Goal: Information Seeking & Learning: Find specific page/section

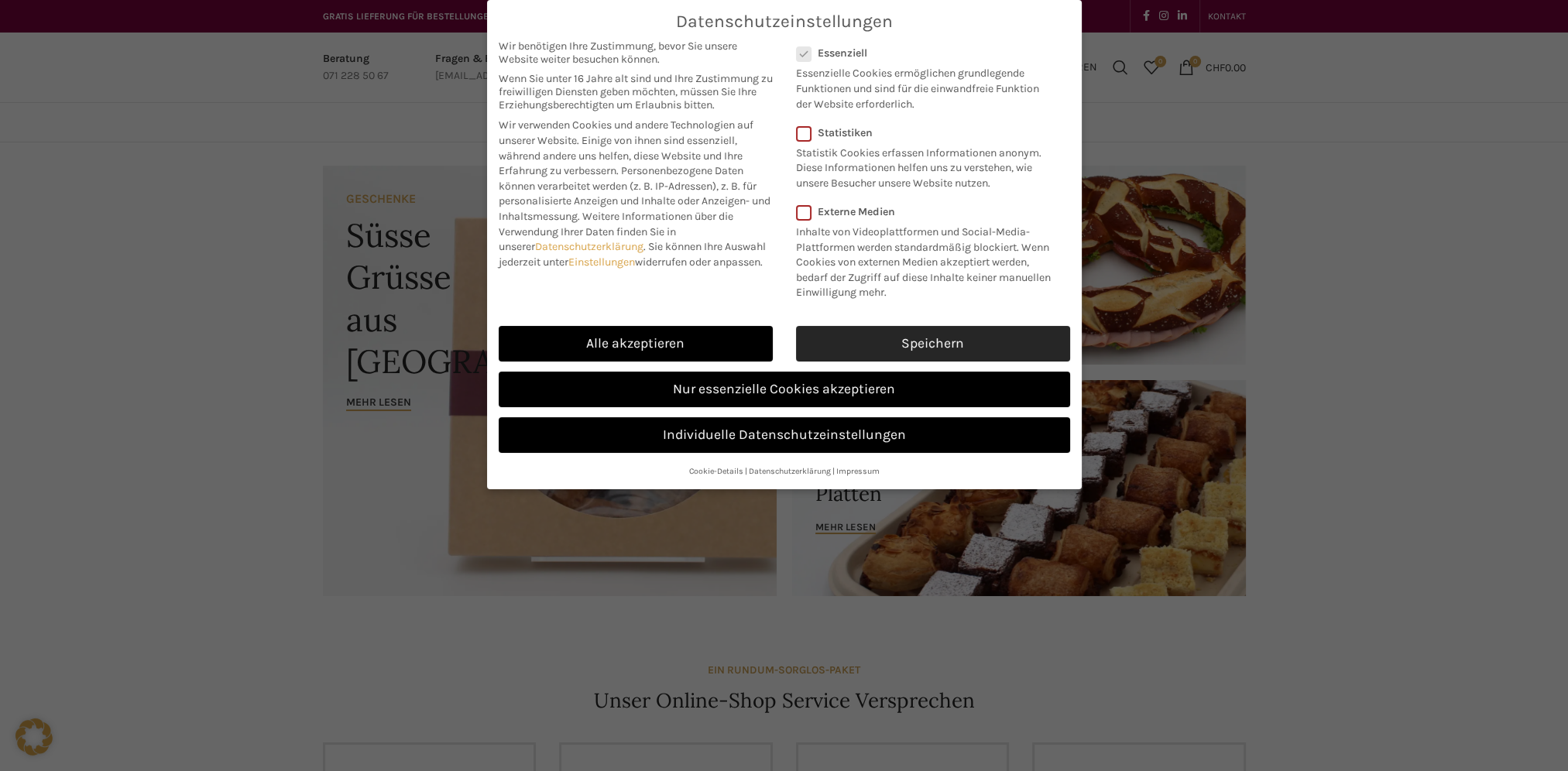
click at [904, 337] on link "Speichern" at bounding box center [933, 343] width 274 height 36
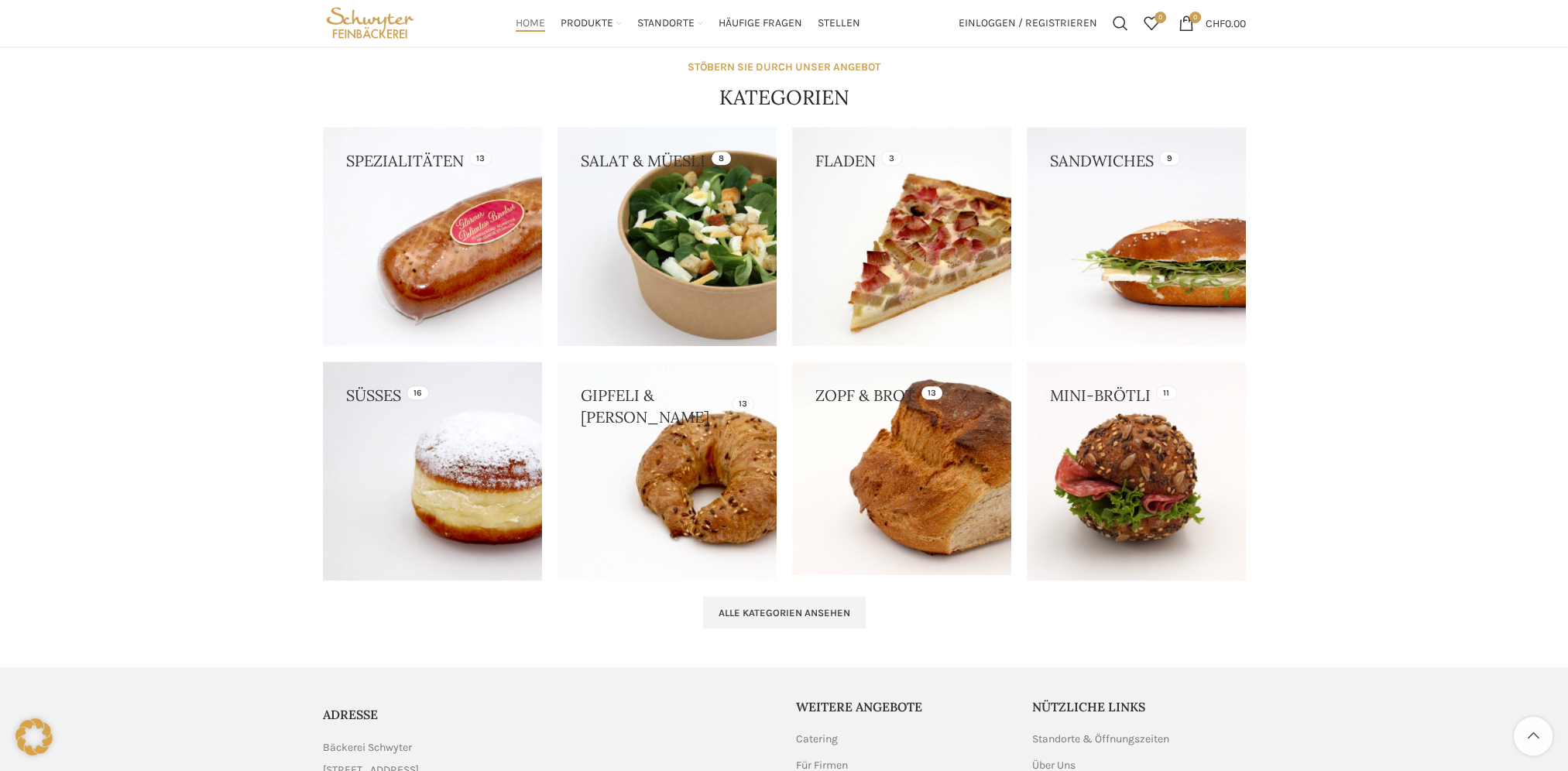
scroll to position [1499, 0]
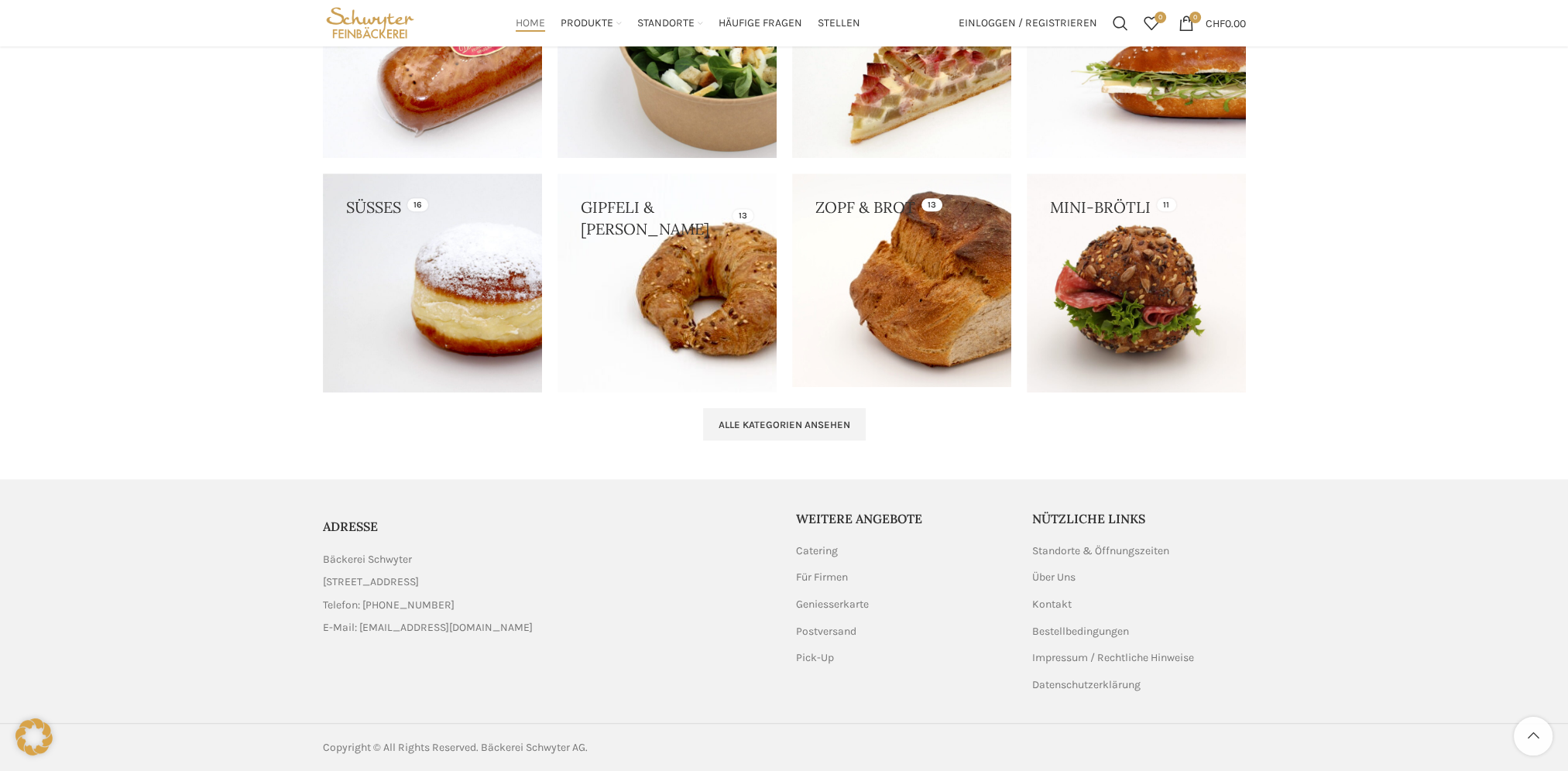
click at [388, 605] on link "List item link" at bounding box center [547, 605] width 449 height 17
click at [480, 480] on aside "ADRESSE Bäckerei Schwyter Schuppisstrasse 17, 9016 St. Gallen Telefon: 071 228 …" at bounding box center [784, 601] width 922 height 244
click at [385, 600] on link "List item link" at bounding box center [547, 605] width 449 height 17
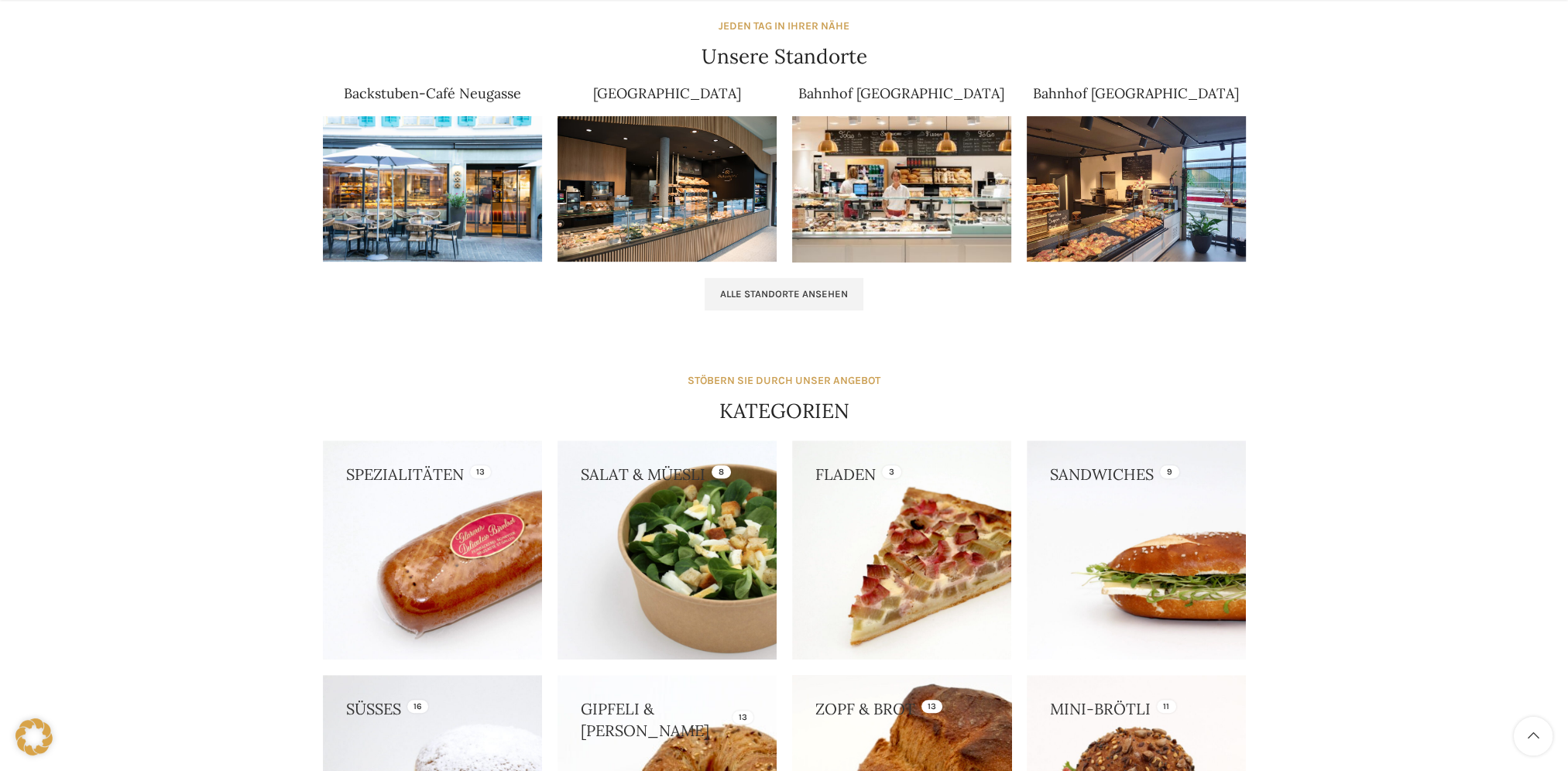
scroll to position [1422, 0]
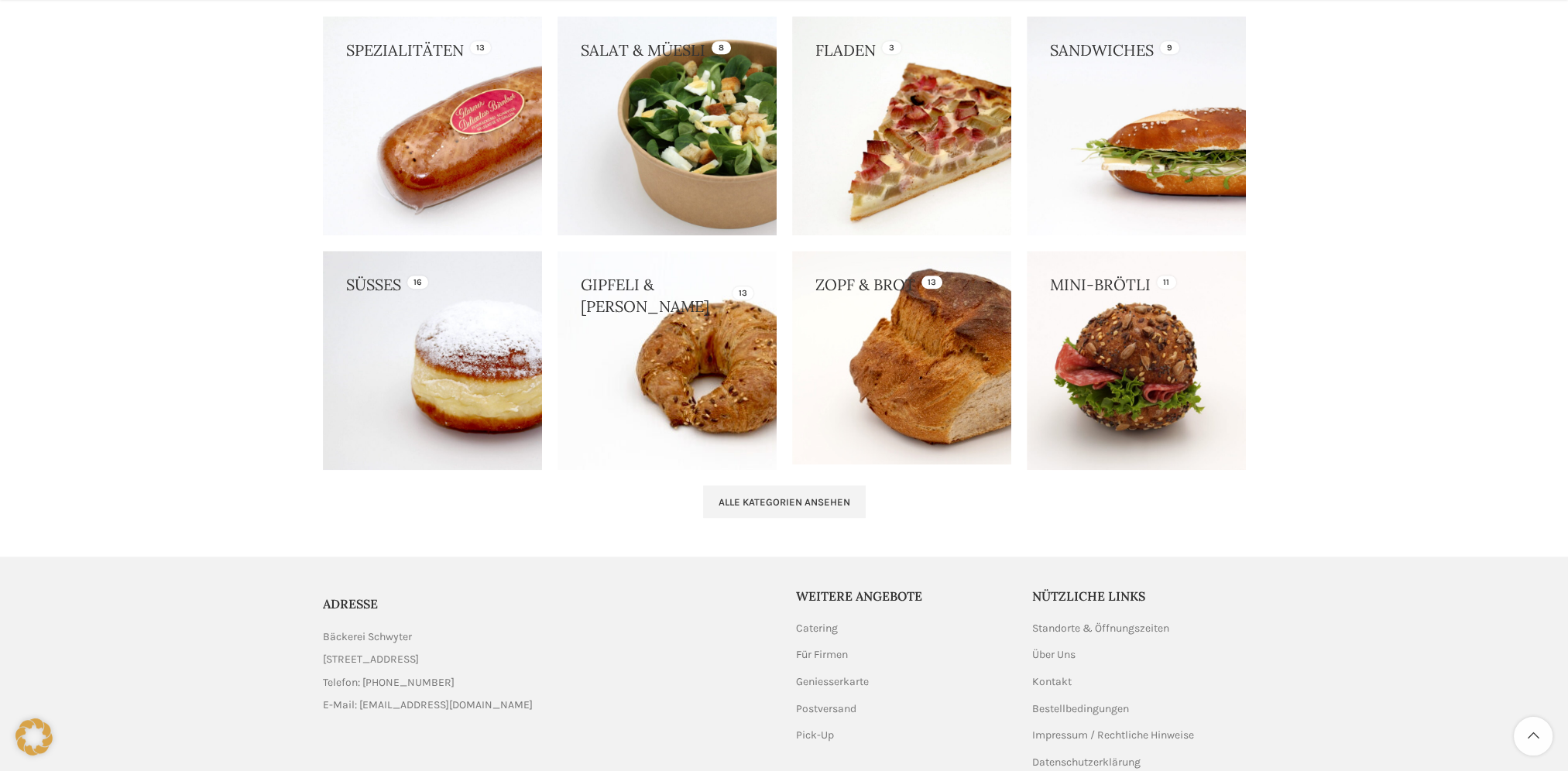
drag, startPoint x: 456, startPoint y: 705, endPoint x: 359, endPoint y: 711, distance: 97.2
click at [359, 711] on li "E-Mail: [EMAIL_ADDRESS][DOMAIN_NAME]" at bounding box center [547, 704] width 449 height 17
click at [763, 732] on div "ADRESSE Bäckerei Schwyter Schuppisstrasse 17, 9016 St. Gallen Telefon: 071 228 …" at bounding box center [547, 679] width 449 height 182
click at [528, 708] on li "E-Mail: [EMAIL_ADDRESS][DOMAIN_NAME]" at bounding box center [547, 704] width 449 height 17
drag, startPoint x: 499, startPoint y: 707, endPoint x: 359, endPoint y: 710, distance: 140.0
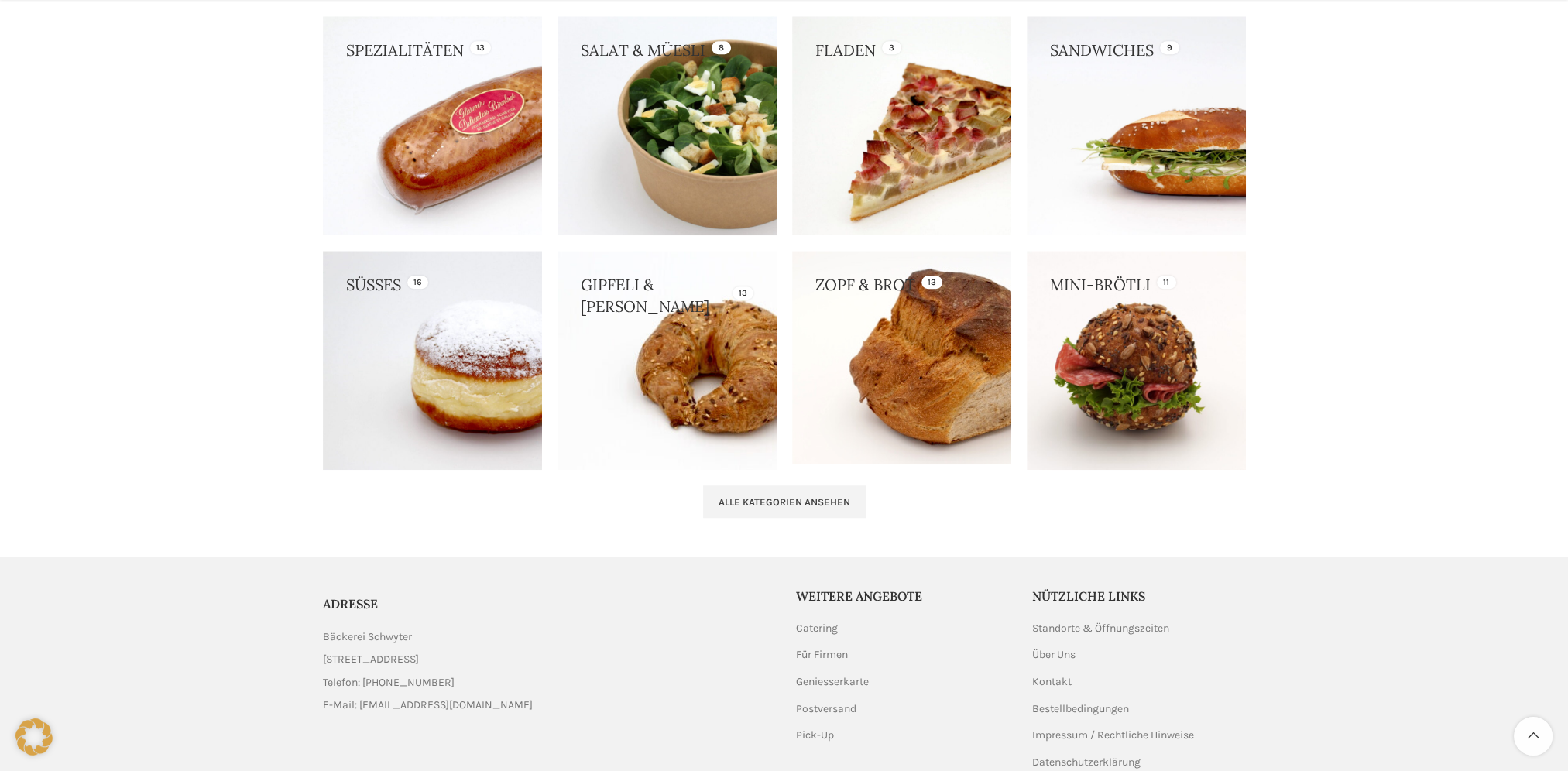
click at [359, 710] on li "E-Mail: [EMAIL_ADDRESS][DOMAIN_NAME]" at bounding box center [547, 704] width 449 height 17
copy span "[EMAIL_ADDRESS][DOMAIN_NAME]"
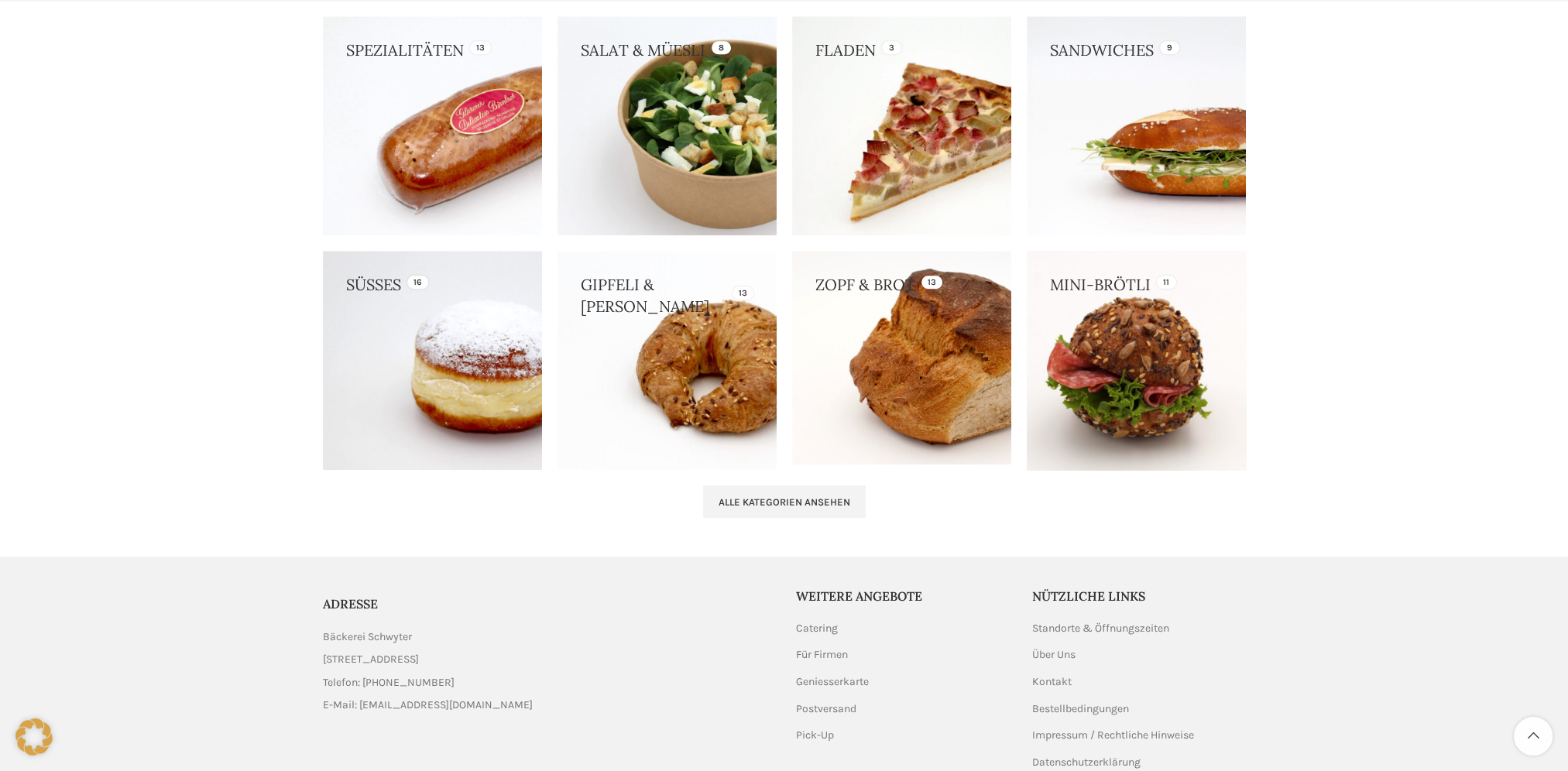
click at [1136, 380] on link at bounding box center [1136, 360] width 219 height 219
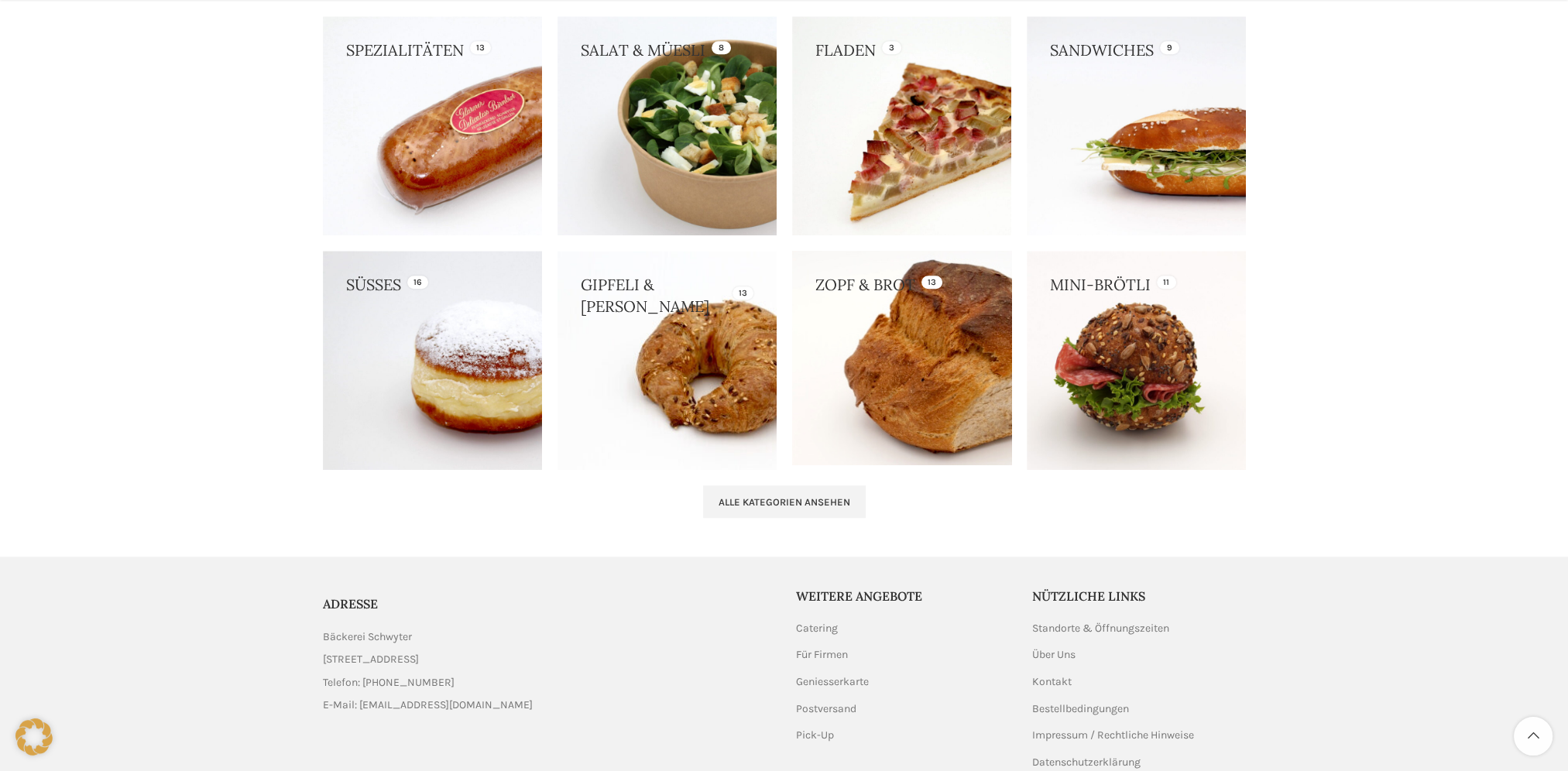
click at [917, 331] on link at bounding box center [901, 357] width 219 height 214
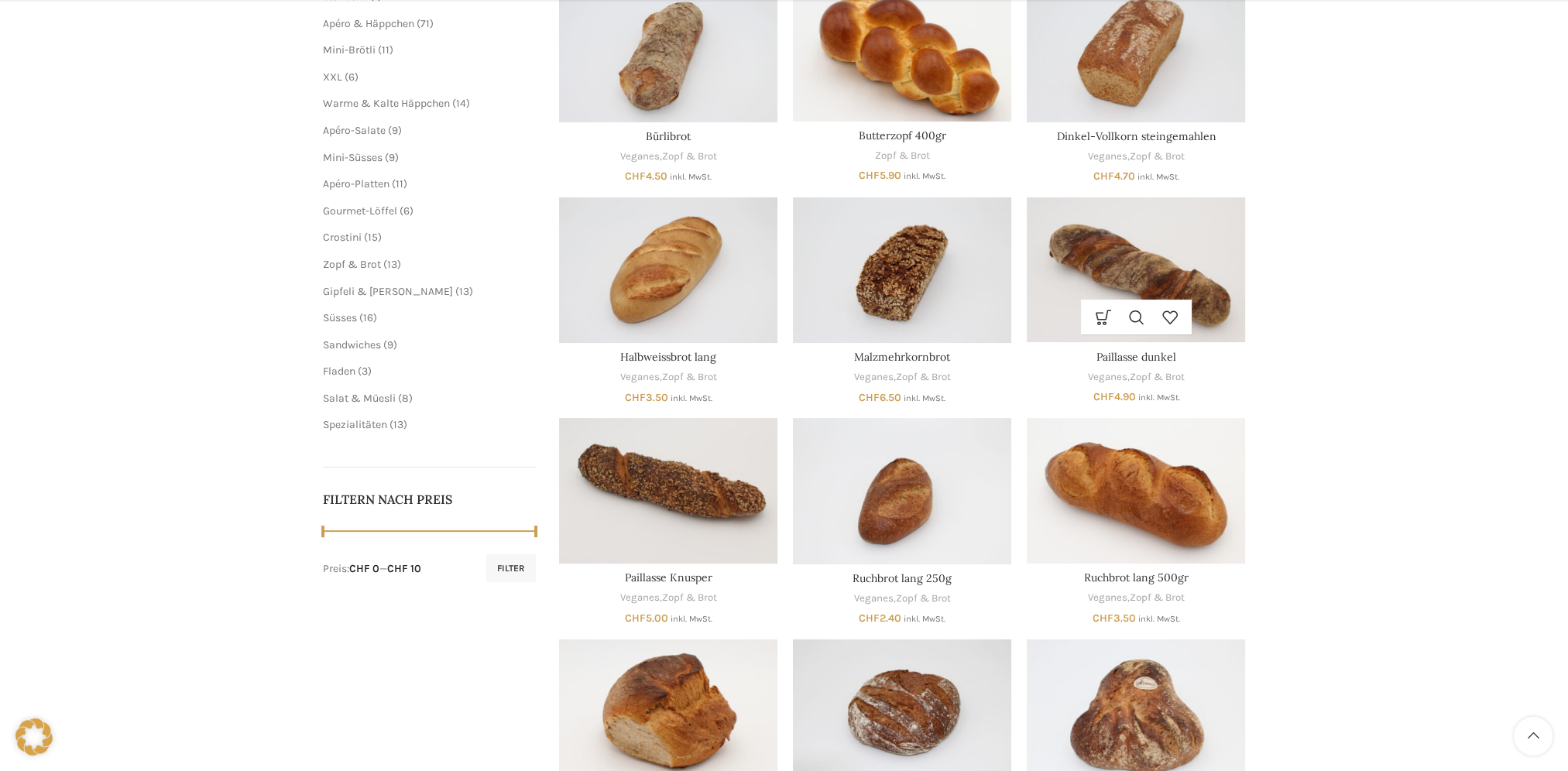
scroll to position [619, 0]
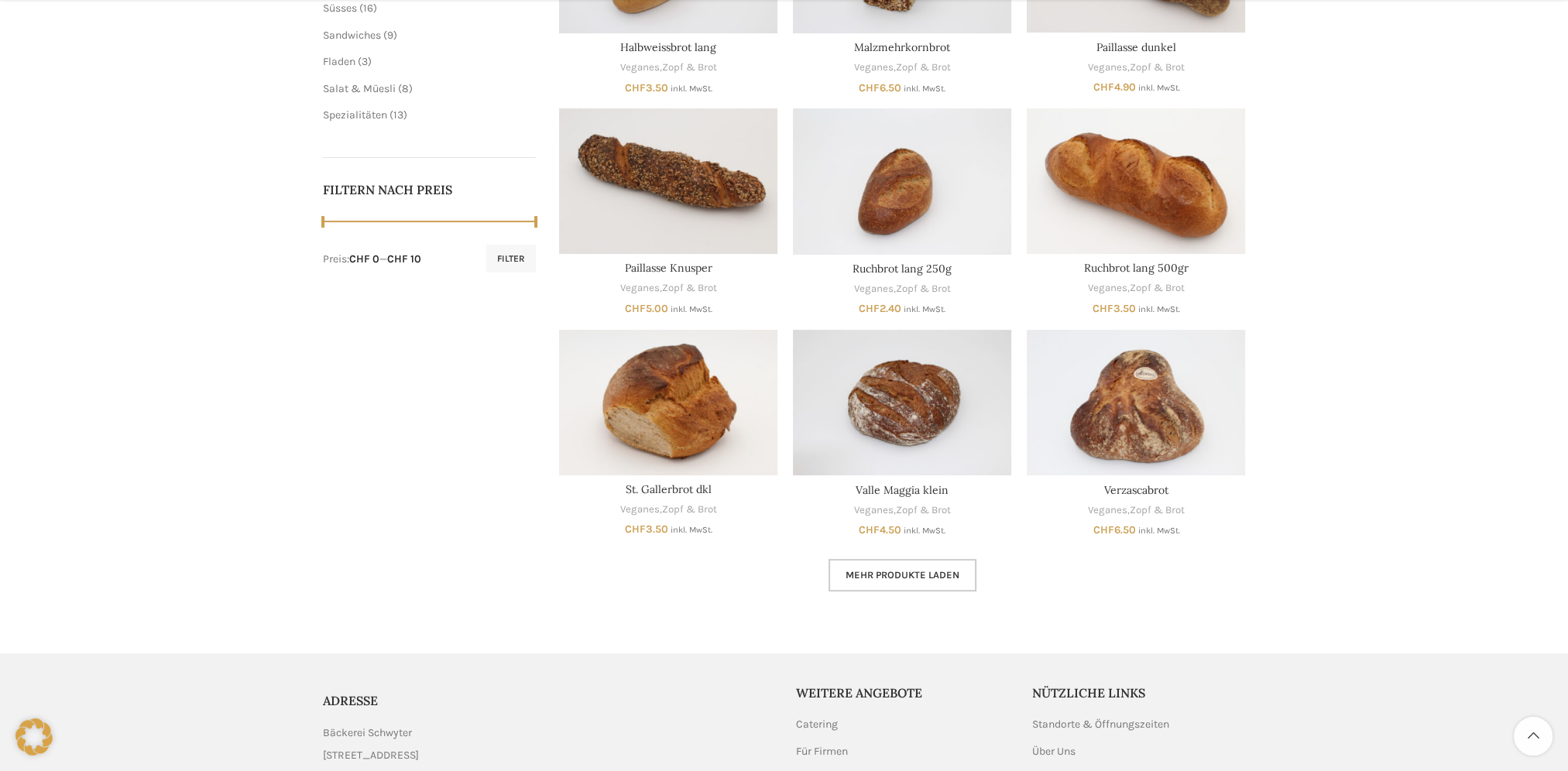
click at [888, 575] on span "Mehr Produkte laden" at bounding box center [902, 576] width 114 height 12
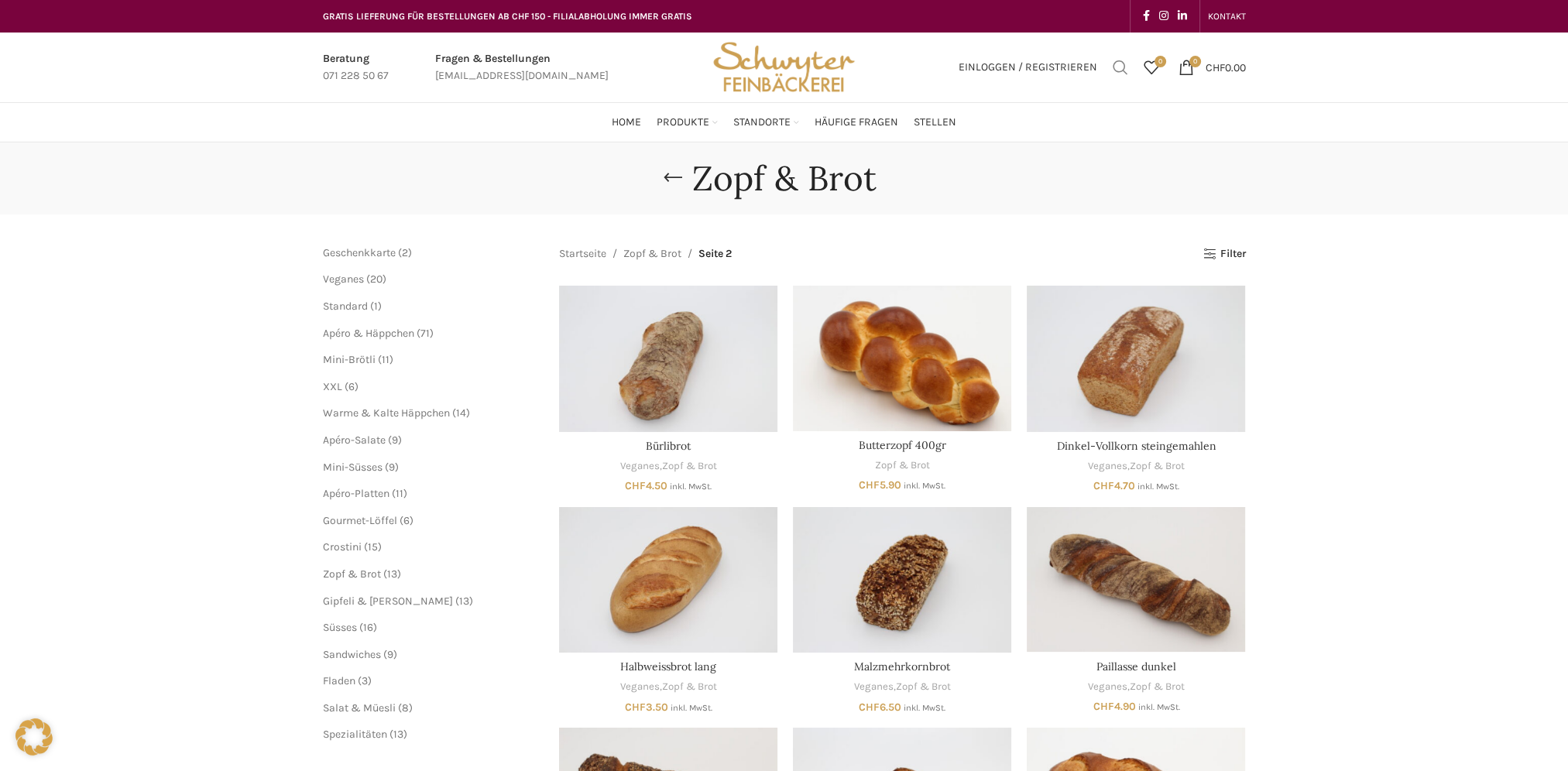
click at [1121, 63] on span "Suchen" at bounding box center [1120, 67] width 16 height 16
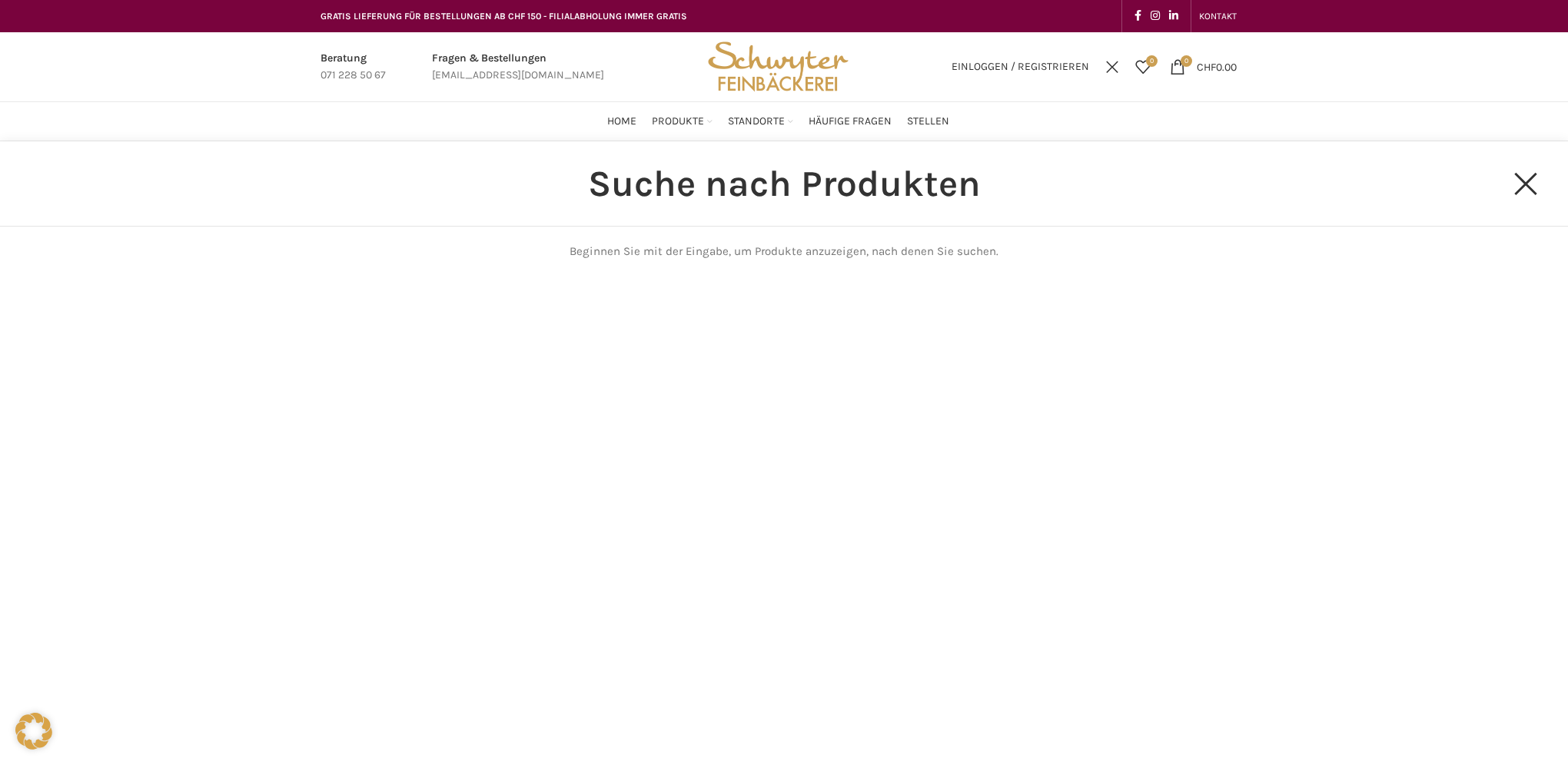
click at [870, 191] on input "Suchen" at bounding box center [784, 183] width 1414 height 84
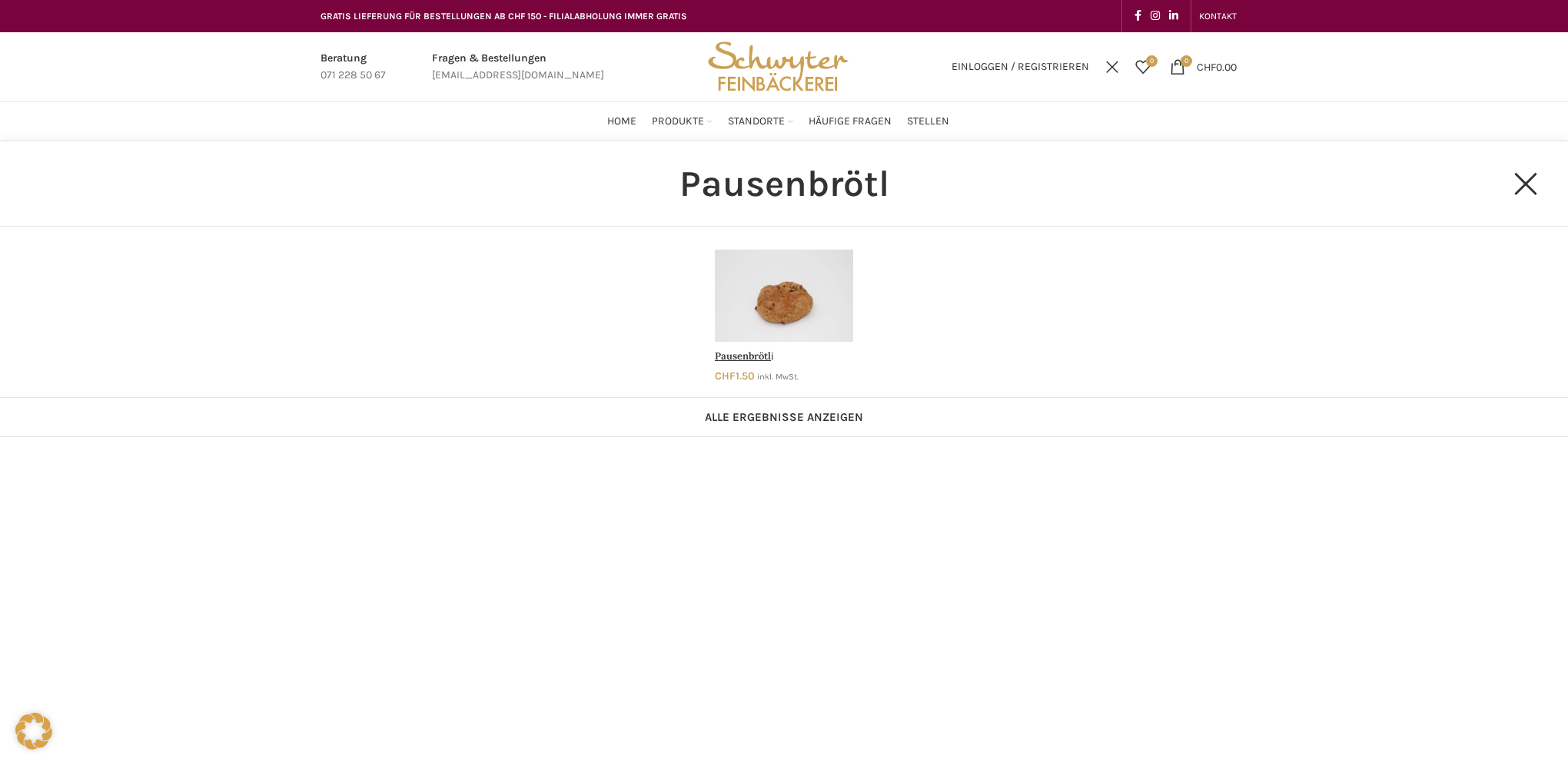
click at [755, 292] on link "Pausenbrötli" at bounding box center [784, 316] width 154 height 148
click at [1540, 176] on link "Close search form" at bounding box center [1525, 183] width 77 height 76
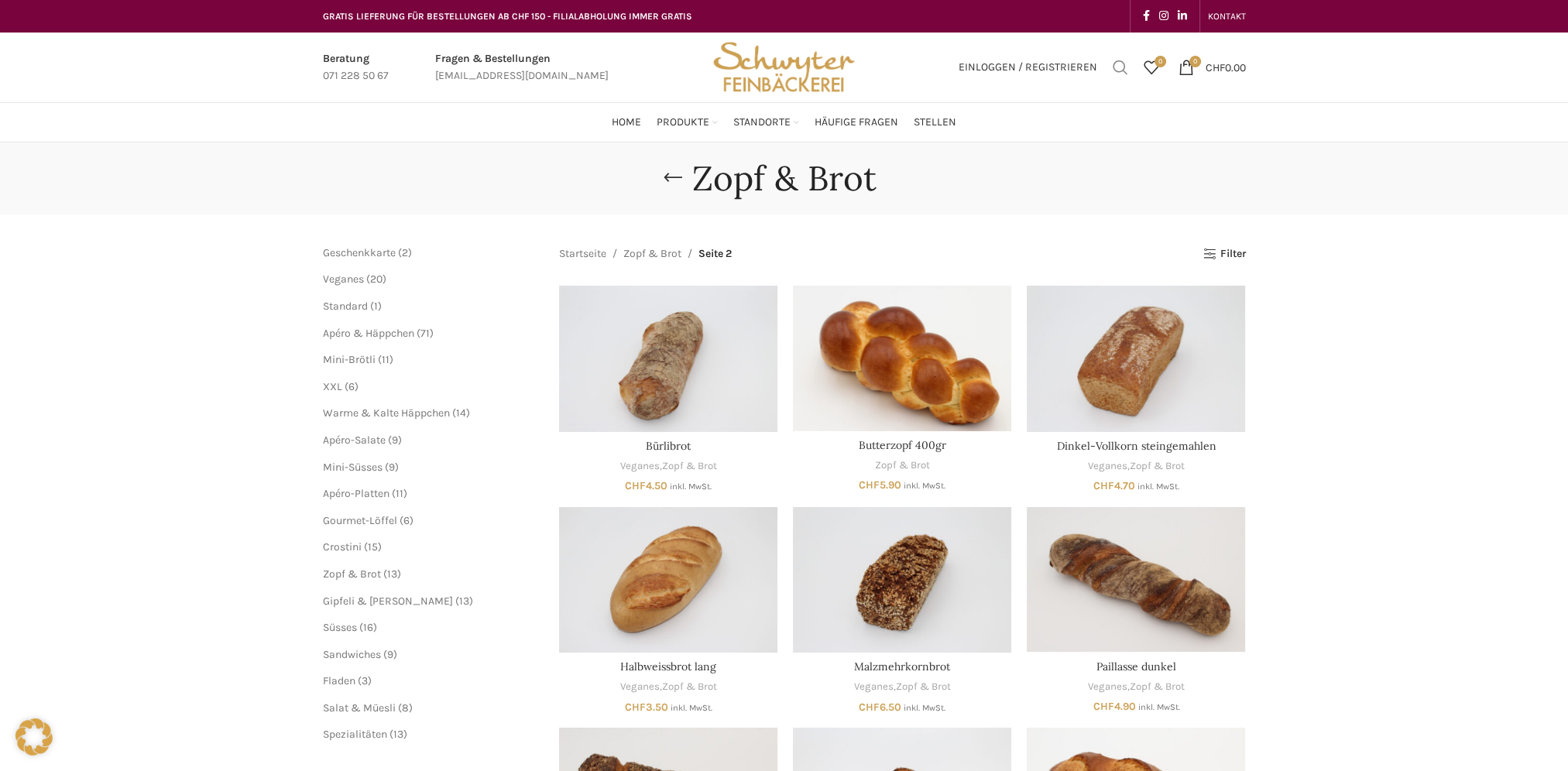
click at [1116, 65] on span "Suchen" at bounding box center [1120, 67] width 16 height 16
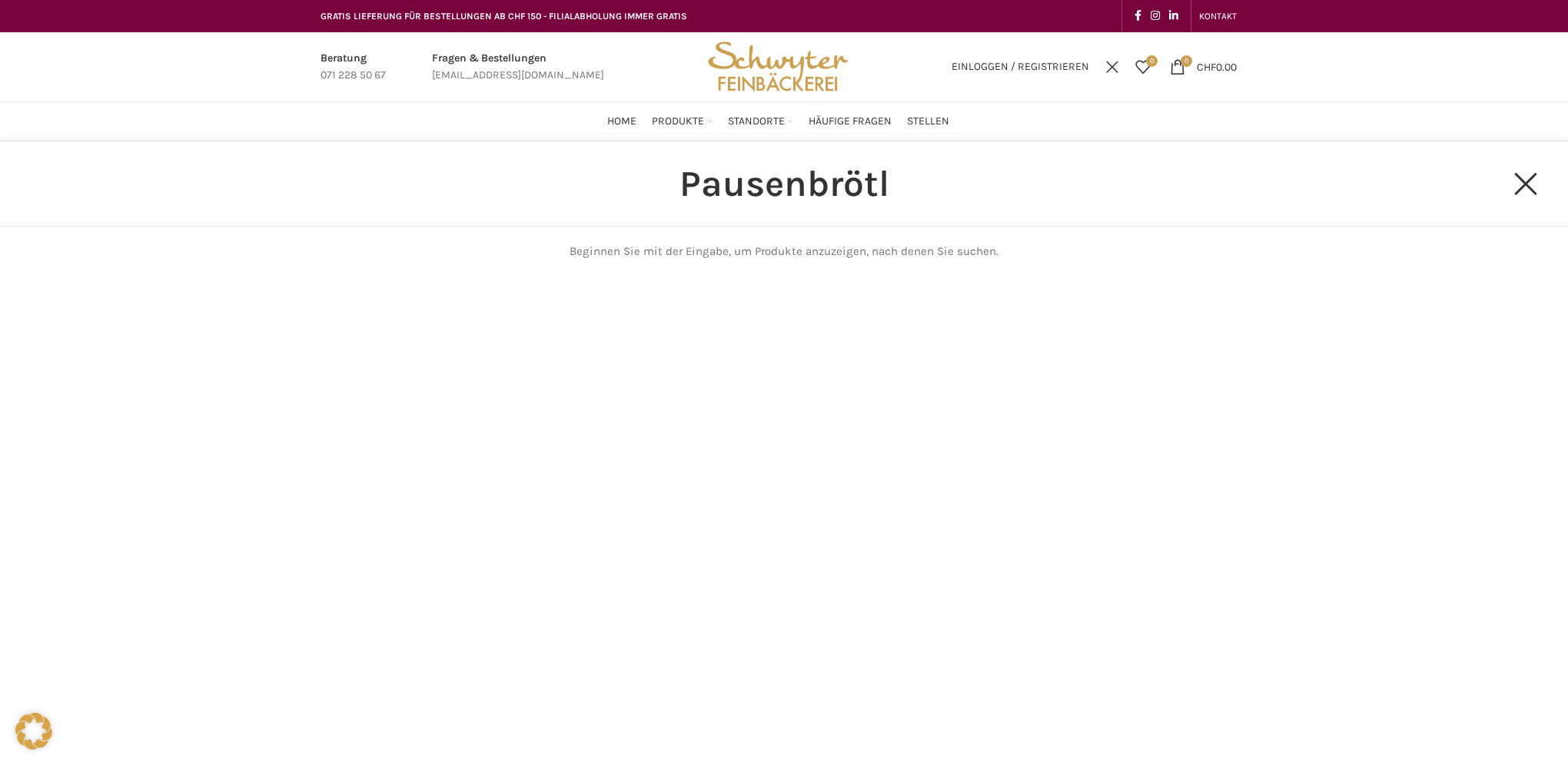
click at [935, 184] on input "Pausenbrötl" at bounding box center [784, 183] width 1414 height 84
click at [936, 184] on input "Pausenbrötl" at bounding box center [784, 183] width 1414 height 84
type input "früchtebrötli"
click button "Search" at bounding box center [0, 0] width 0 height 0
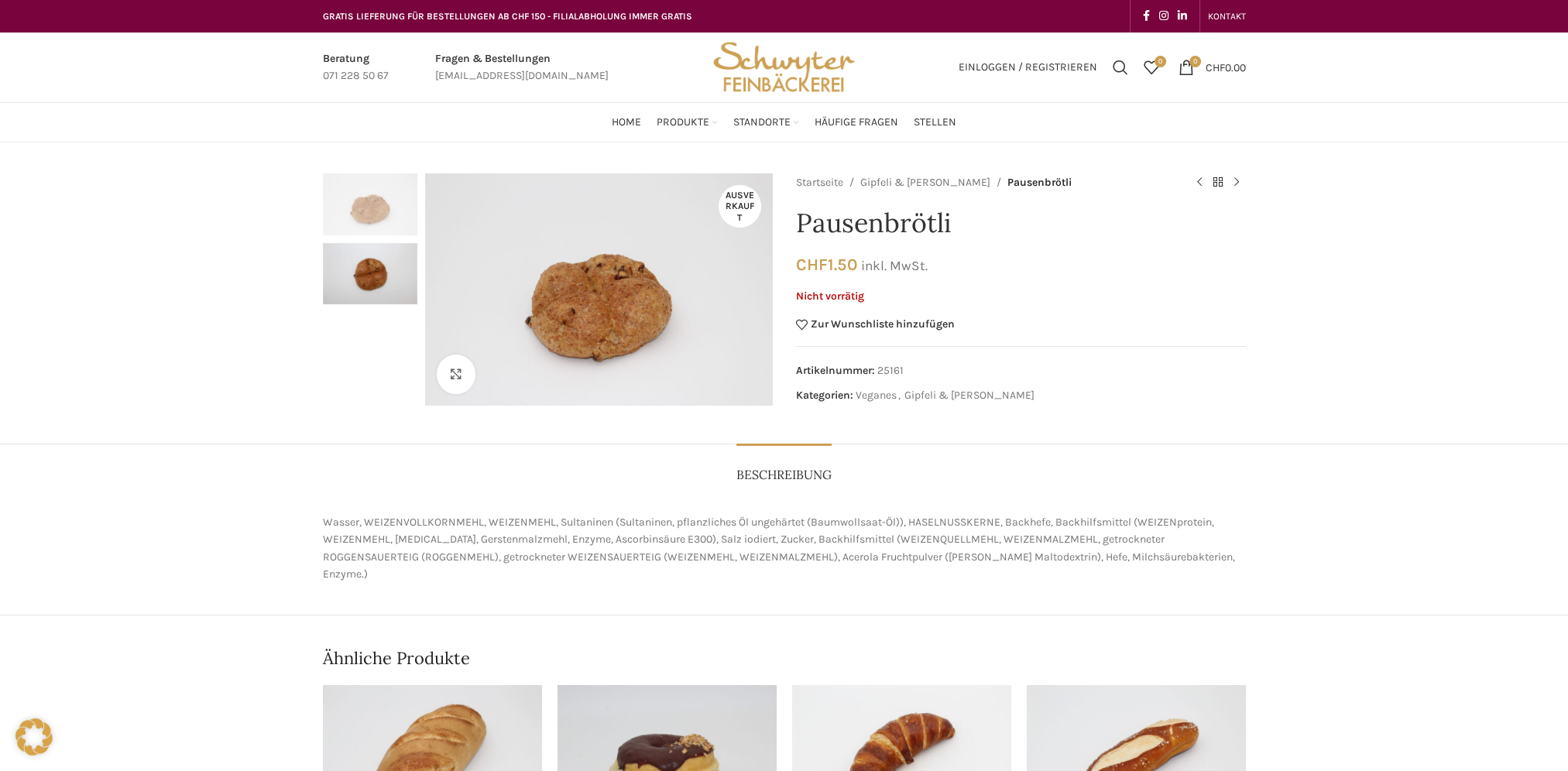
click at [357, 77] on link "Infobox link" at bounding box center [356, 67] width 66 height 35
click at [1459, 666] on div "Ausverkauft Klicken um zu vergrössern Startseite Gipfeli & Brötli Pausenbrötli …" at bounding box center [784, 551] width 1568 height 756
click at [749, 296] on div "Next slide" at bounding box center [753, 289] width 39 height 39
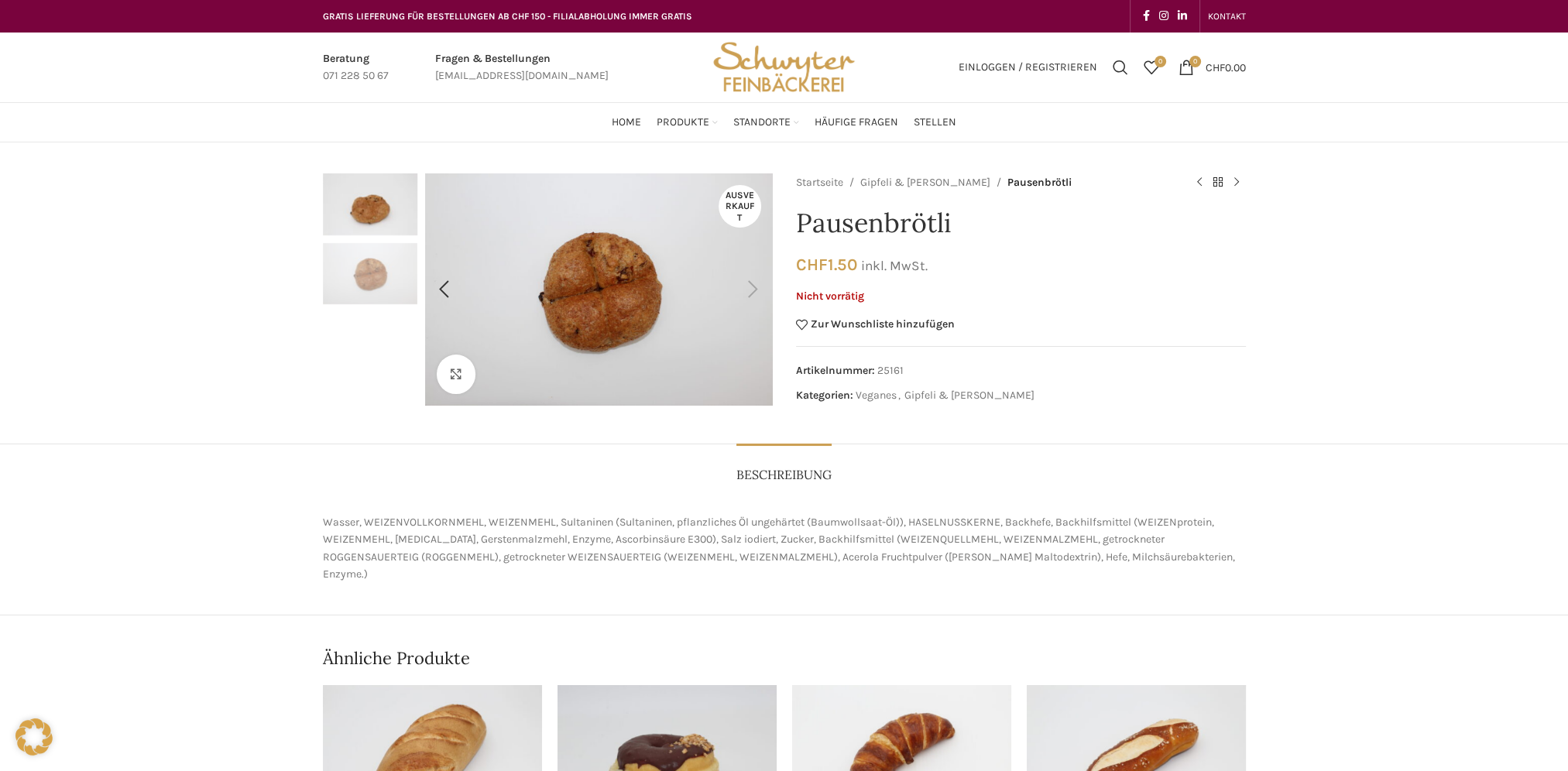
click at [748, 296] on div "Next slide" at bounding box center [753, 289] width 39 height 39
click at [746, 289] on div "Next slide" at bounding box center [753, 289] width 39 height 39
click at [446, 282] on div "Previous slide" at bounding box center [444, 289] width 39 height 39
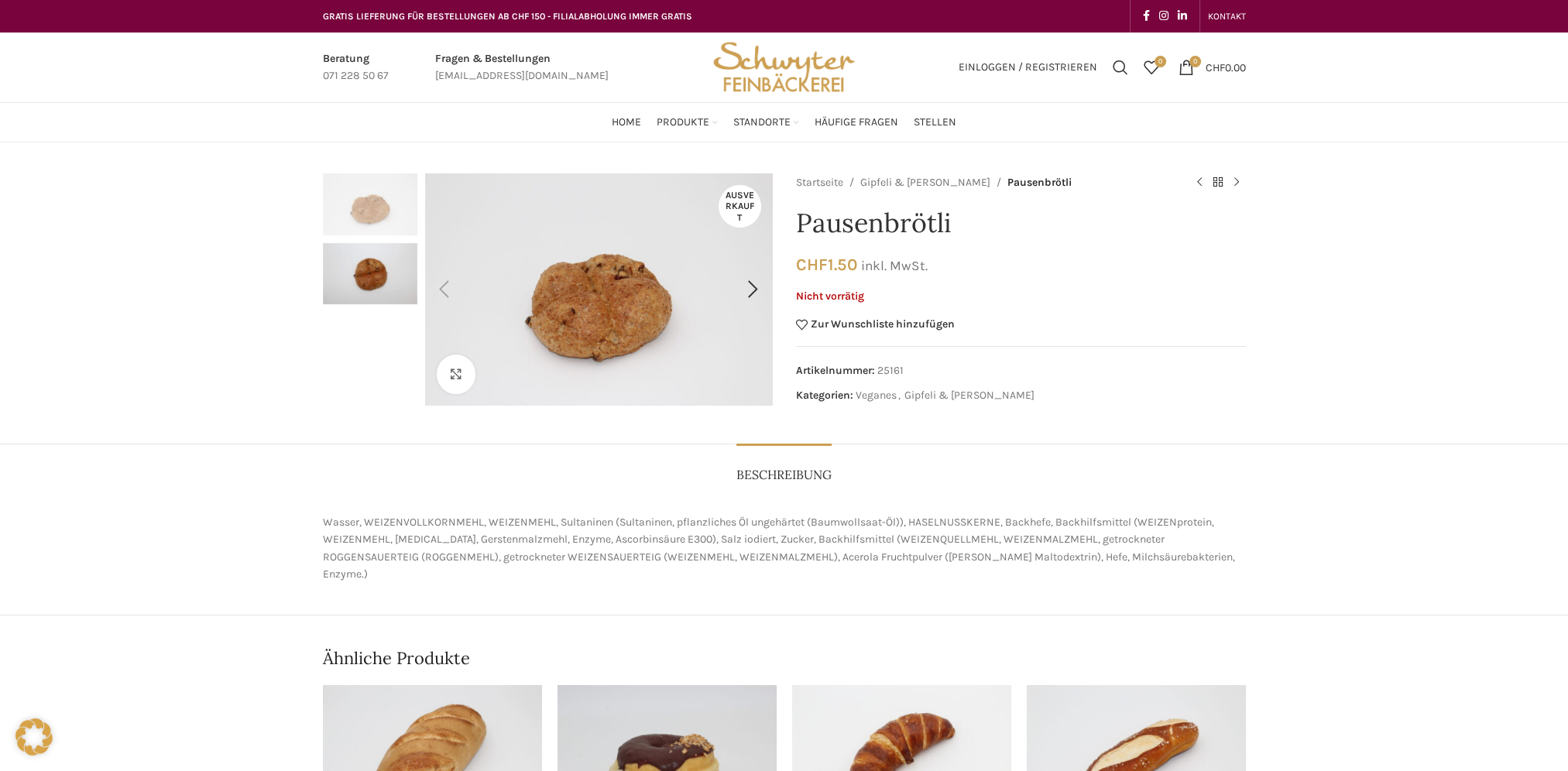
click at [449, 297] on div "Previous slide" at bounding box center [444, 289] width 39 height 39
click at [438, 288] on div "Previous slide" at bounding box center [444, 289] width 39 height 39
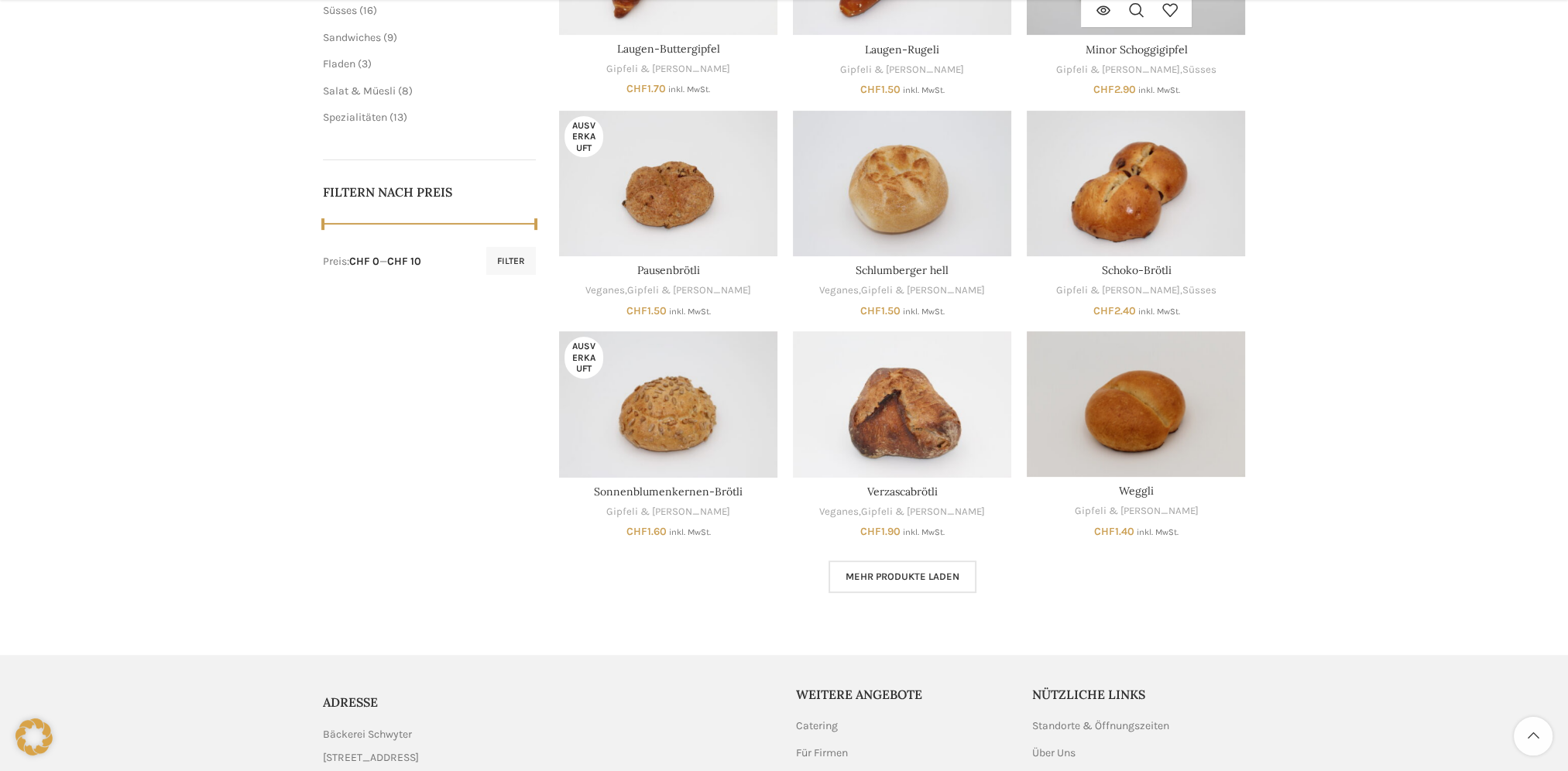
scroll to position [619, 0]
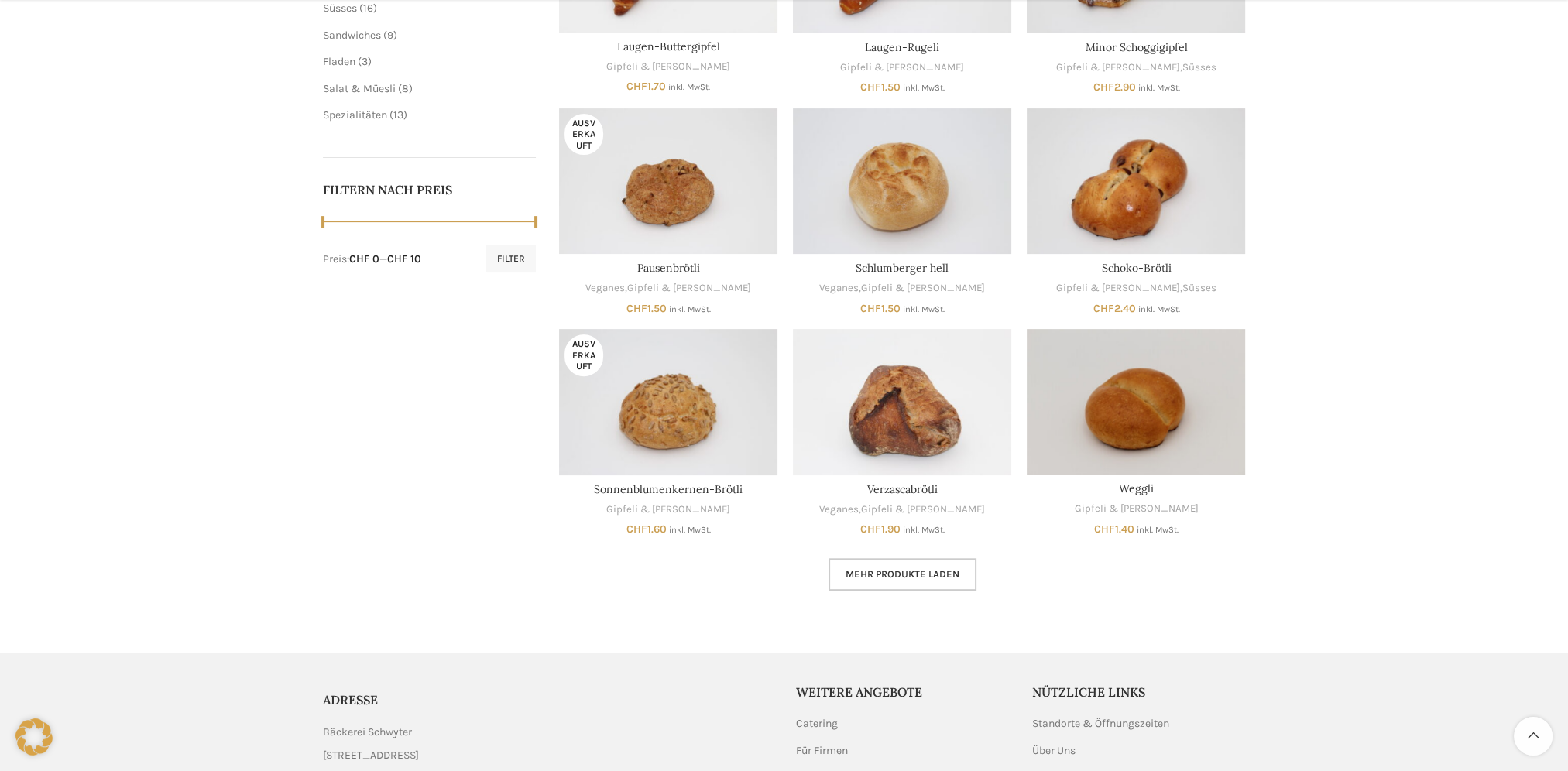
click at [916, 580] on link "Mehr Produkte laden" at bounding box center [902, 574] width 148 height 32
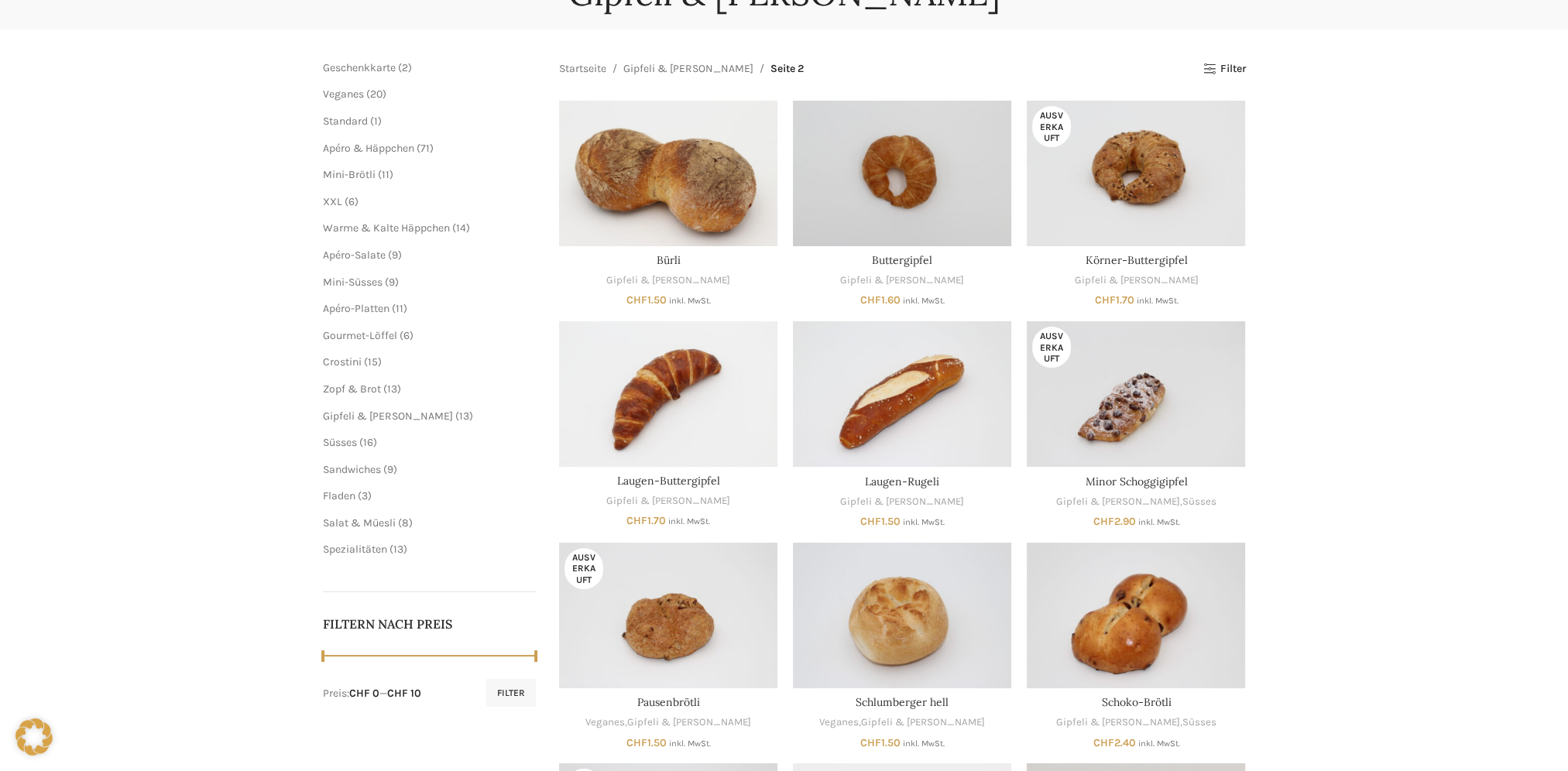
scroll to position [77, 0]
